Goal: Register for event/course

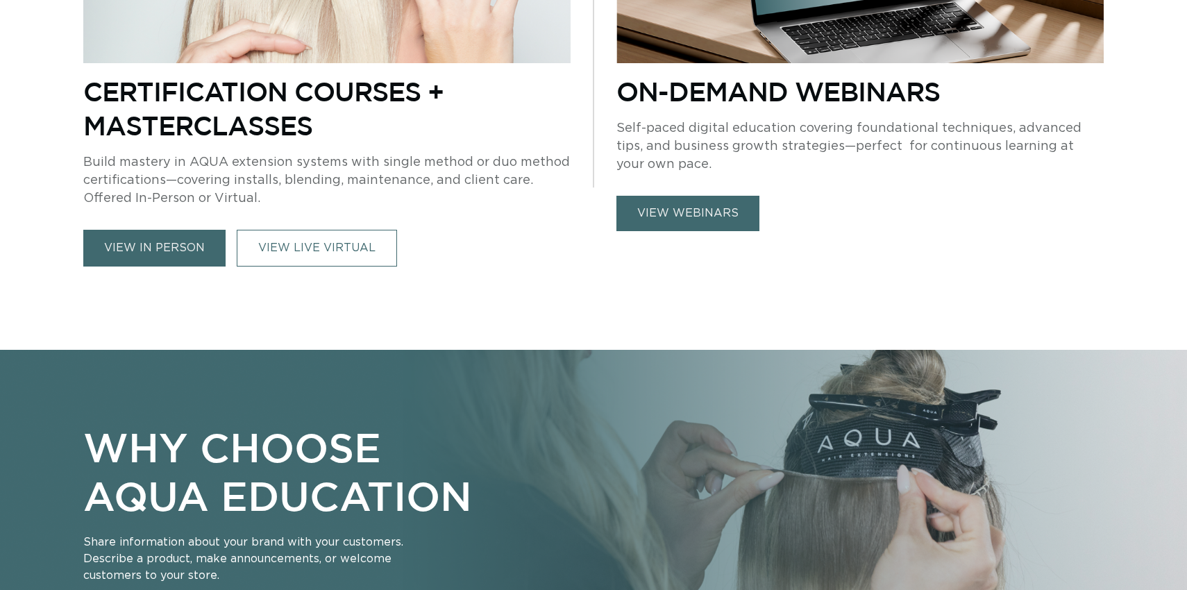
scroll to position [840, 0]
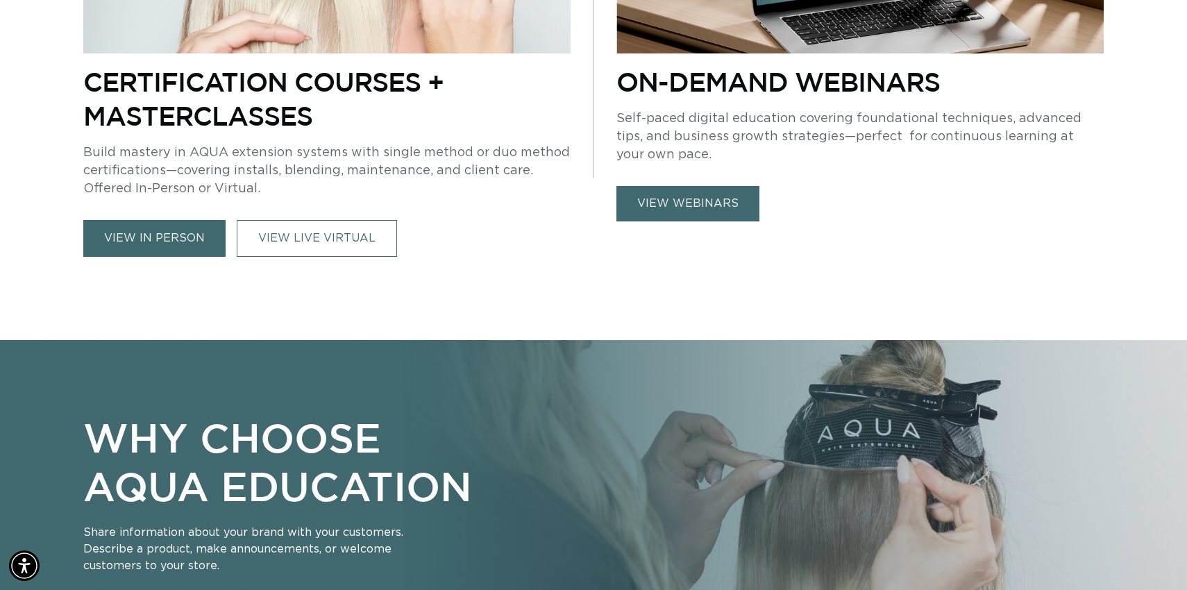
click at [168, 247] on link "view in person" at bounding box center [154, 238] width 142 height 37
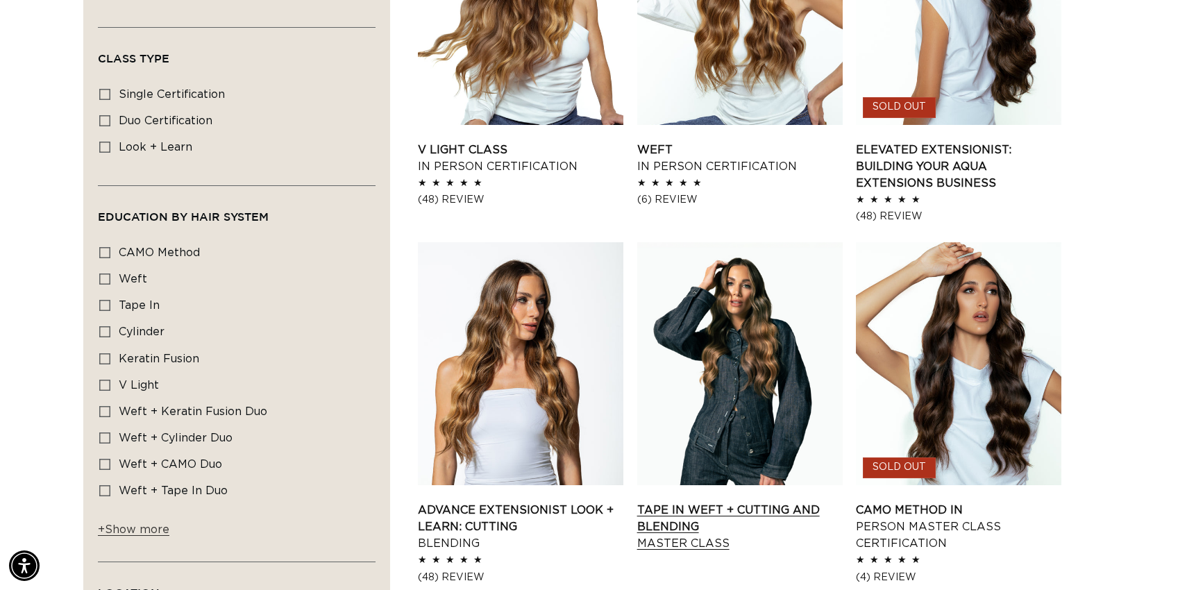
scroll to position [0, 2177]
click at [724, 502] on link "Tape In Weft + Cutting and Blending Master Class" at bounding box center [739, 527] width 205 height 50
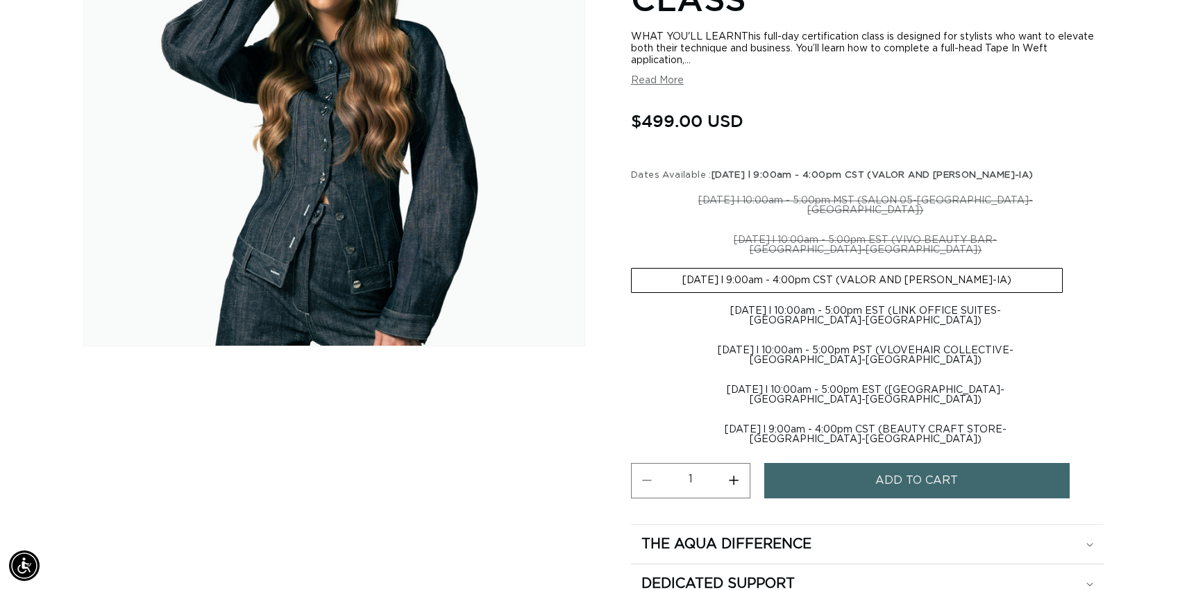
scroll to position [0, 2177]
